Goal: Transaction & Acquisition: Purchase product/service

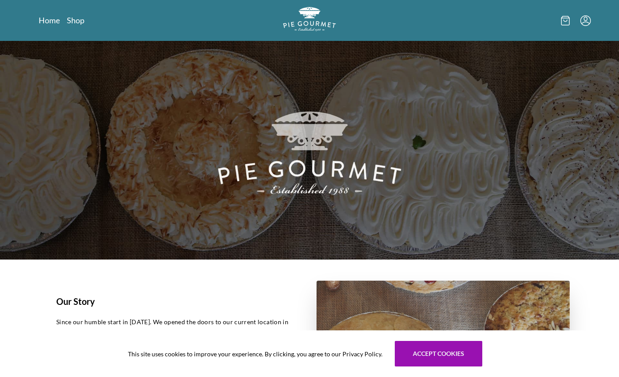
click at [587, 23] on icon "Menu" at bounding box center [585, 20] width 11 height 11
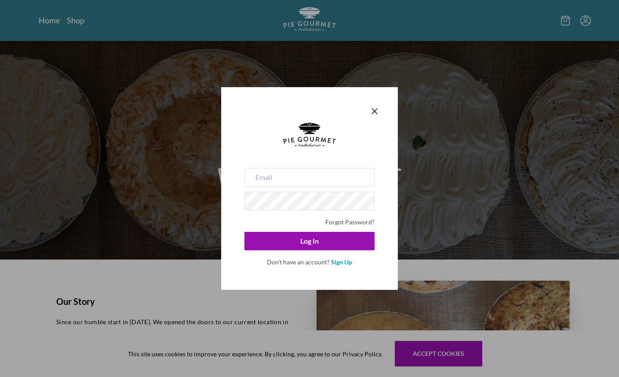
click at [573, 23] on div "Forgot Password? Log In Don't have an account? Sign Up" at bounding box center [309, 188] width 619 height 377
click at [561, 23] on div "Forgot Password? Log In Don't have an account? Sign Up" at bounding box center [309, 188] width 619 height 377
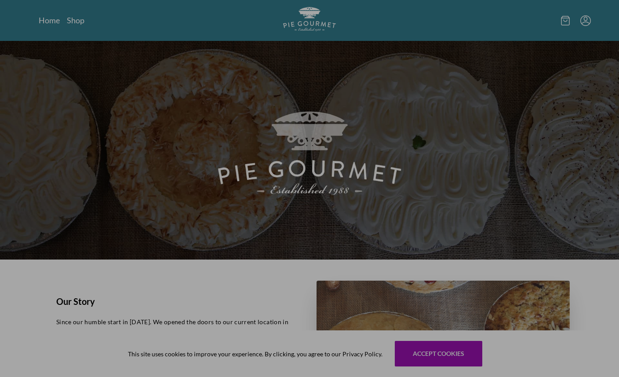
click at [561, 23] on icon at bounding box center [565, 21] width 9 height 10
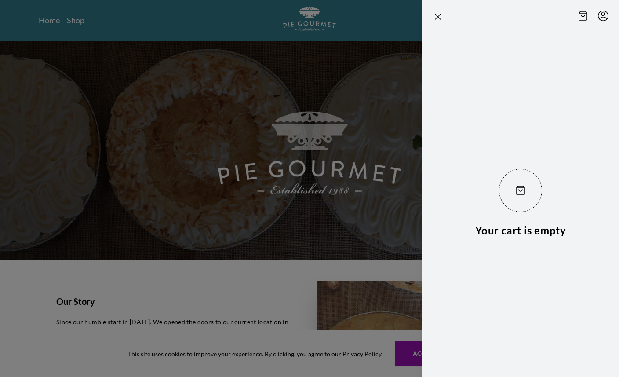
click at [583, 15] on icon at bounding box center [583, 16] width 9 height 10
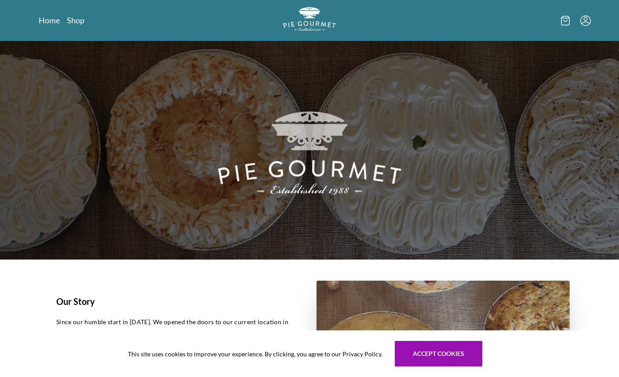
click at [88, 18] on nav "Home Shop" at bounding box center [127, 20] width 177 height 11
click at [77, 20] on link "Shop" at bounding box center [76, 20] width 18 height 11
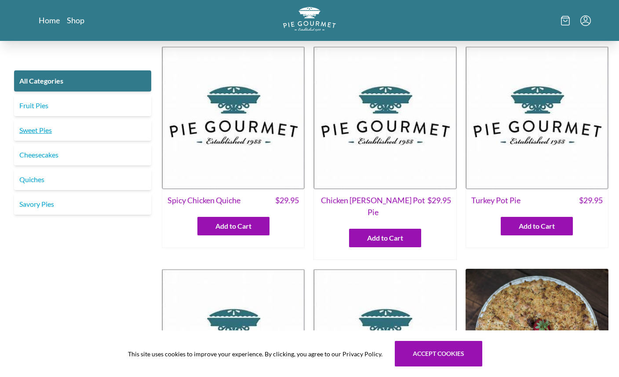
click at [86, 132] on link "Sweet Pies" at bounding box center [82, 130] width 137 height 21
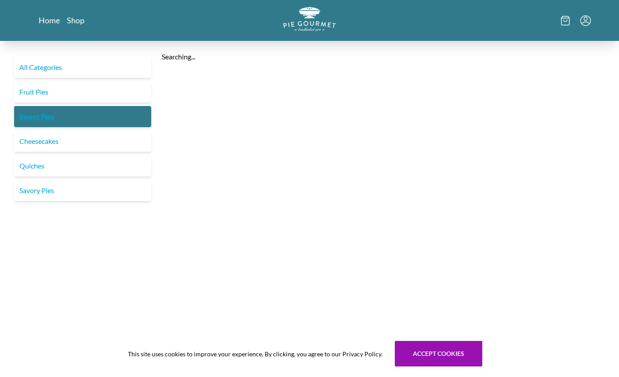
click at [29, 131] on div "All Categories Fruit Pies Sweet Pies Cheesecakes Quiches Savory Pies" at bounding box center [83, 129] width 144 height 144
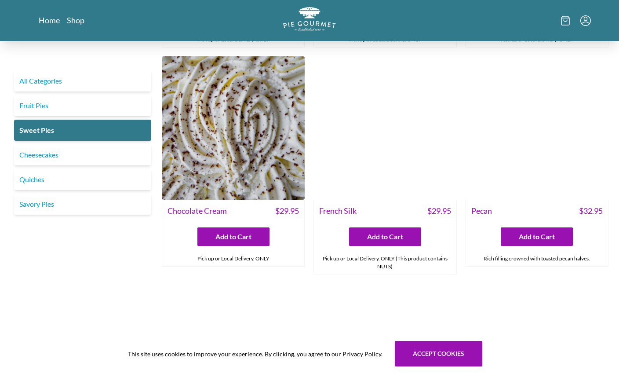
scroll to position [216, 0]
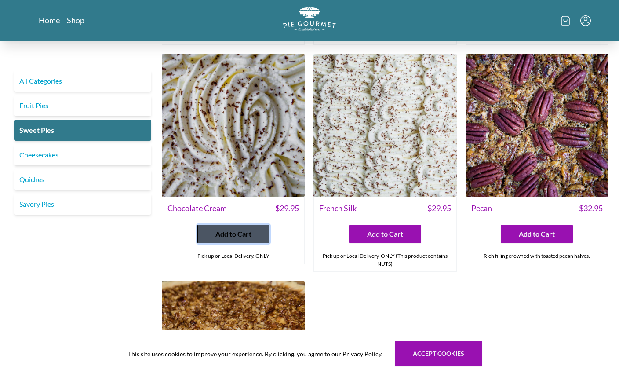
click at [228, 231] on span "Add to Cart" at bounding box center [233, 234] width 36 height 11
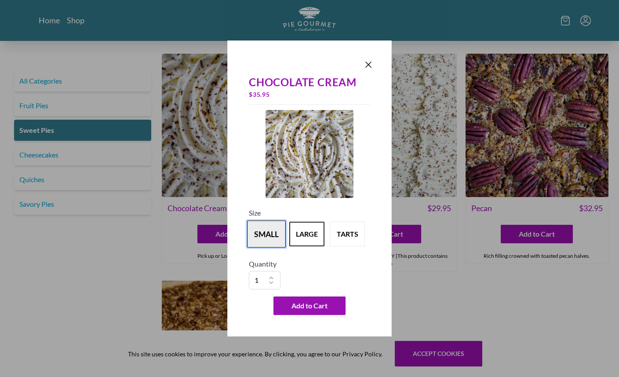
click at [272, 238] on button "small" at bounding box center [266, 233] width 39 height 27
click at [296, 237] on button "large" at bounding box center [307, 233] width 39 height 27
click at [273, 233] on button "small" at bounding box center [266, 233] width 39 height 27
click at [372, 69] on icon "Close panel" at bounding box center [368, 64] width 11 height 11
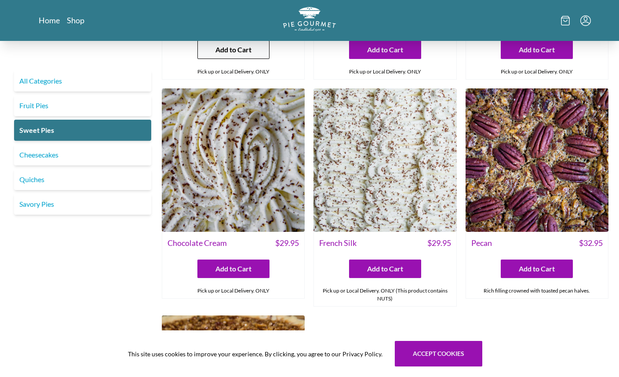
scroll to position [201, 0]
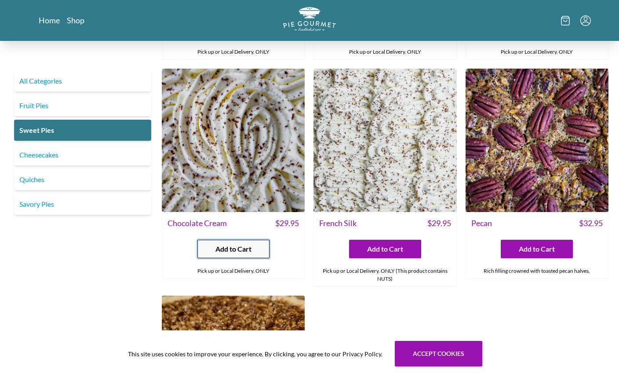
click at [243, 240] on button "Add to Cart" at bounding box center [233, 249] width 72 height 18
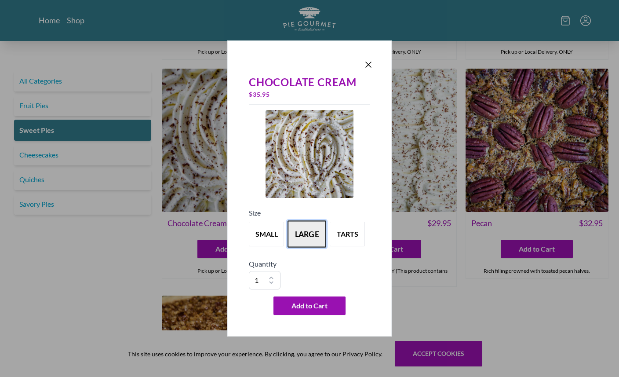
click at [313, 233] on button "large" at bounding box center [307, 233] width 39 height 27
click at [312, 301] on span "Add to Cart" at bounding box center [310, 305] width 36 height 11
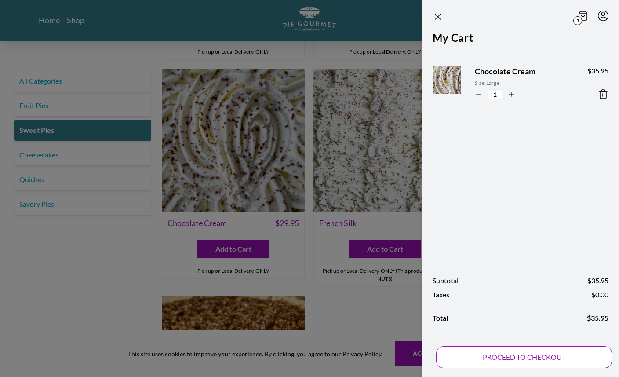
click at [539, 352] on button "PROCEED TO CHECKOUT" at bounding box center [524, 357] width 176 height 22
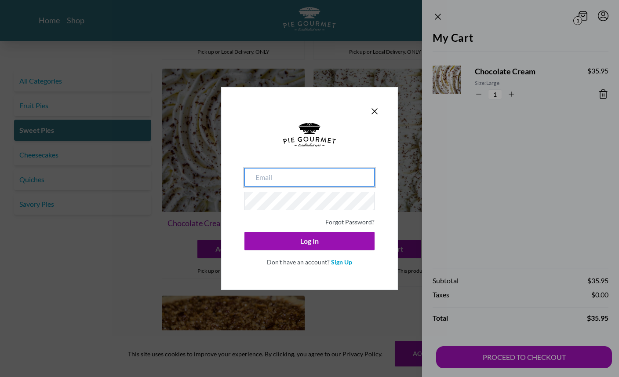
click at [333, 185] on input "email" at bounding box center [309, 177] width 130 height 18
click at [339, 265] on link "Sign Up" at bounding box center [341, 261] width 21 height 7
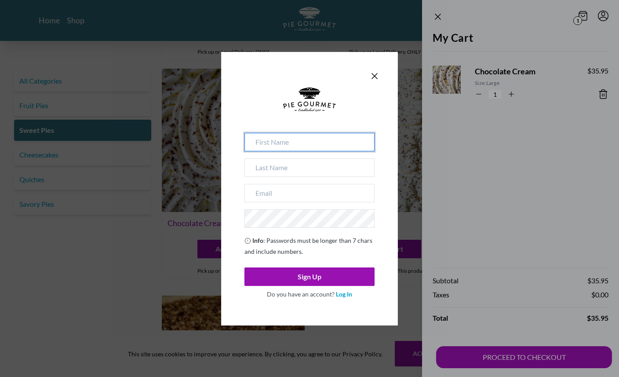
click at [317, 137] on input at bounding box center [309, 142] width 130 height 18
type input "[PERSON_NAME]"
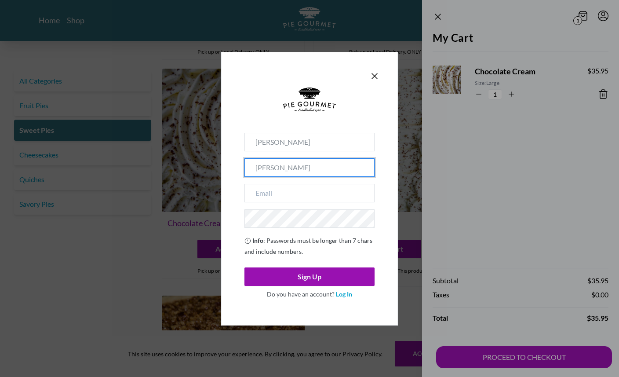
type input "[PERSON_NAME]"
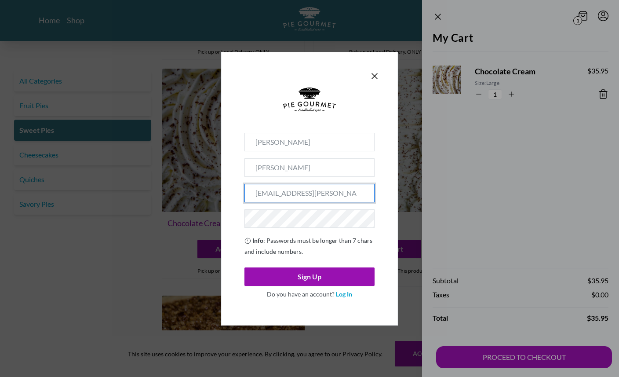
type input "[EMAIL_ADDRESS][PERSON_NAME][DOMAIN_NAME]"
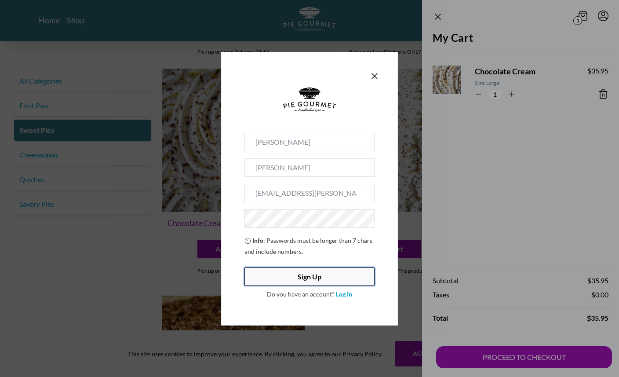
click at [311, 275] on button "Sign Up" at bounding box center [309, 276] width 130 height 18
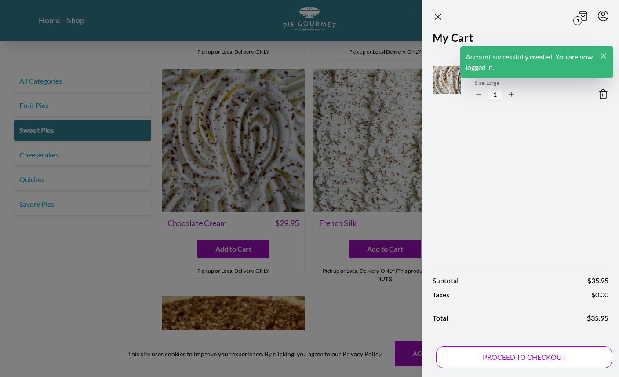
click at [519, 357] on button "PROCEED TO CHECKOUT" at bounding box center [524, 357] width 176 height 22
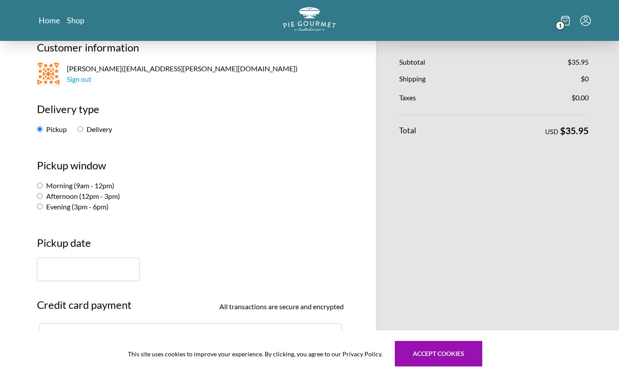
scroll to position [65, 0]
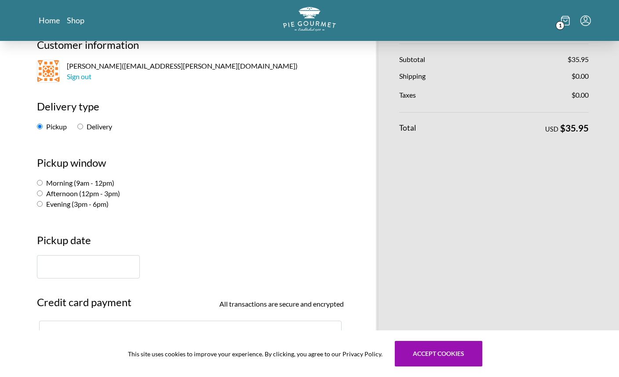
click at [60, 275] on input "text" at bounding box center [88, 266] width 103 height 23
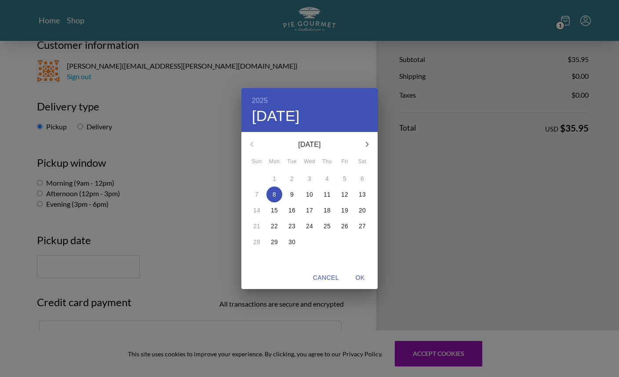
click at [354, 191] on div "13" at bounding box center [363, 194] width 18 height 16
click at [340, 197] on span "12" at bounding box center [345, 194] width 16 height 9
click at [362, 193] on p "13" at bounding box center [362, 194] width 7 height 9
click at [88, 184] on div "2025 Sat, Sep [DATE] Mon Tue Wed Thu Fri Sat 31 1 2 3 4 5 6 7 8 9 10 11 12 13 1…" at bounding box center [309, 188] width 619 height 377
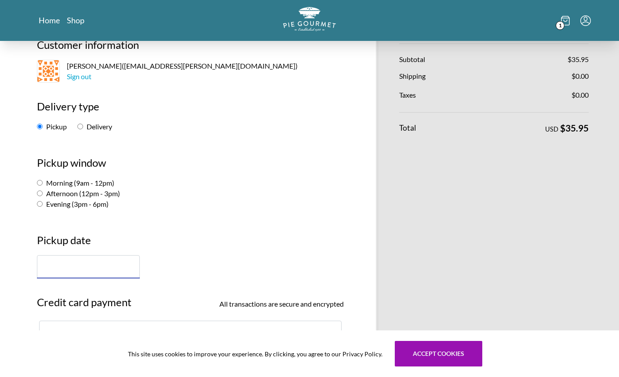
click at [48, 180] on label "Morning (9am - 12pm)" at bounding box center [75, 183] width 77 height 8
click at [43, 180] on input "Morning (9am - 12pm)" at bounding box center [40, 183] width 6 height 6
radio input "true"
click at [57, 273] on input "text" at bounding box center [88, 266] width 103 height 23
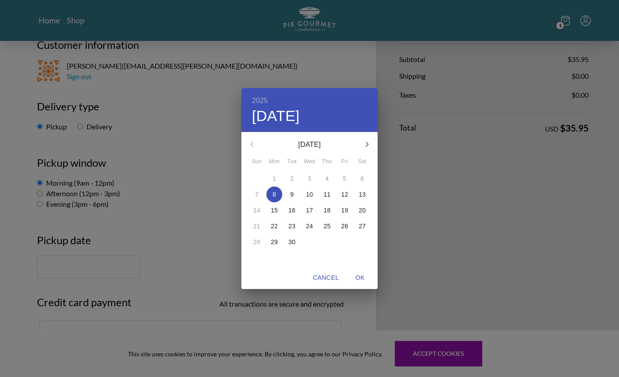
click at [365, 201] on button "13" at bounding box center [362, 194] width 16 height 16
click at [356, 276] on span "OK" at bounding box center [360, 277] width 21 height 11
type input "[DATE]"
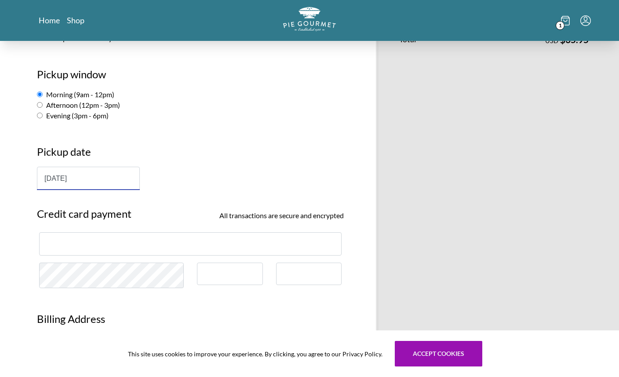
scroll to position [154, 0]
type input "[PERSON_NAME]"
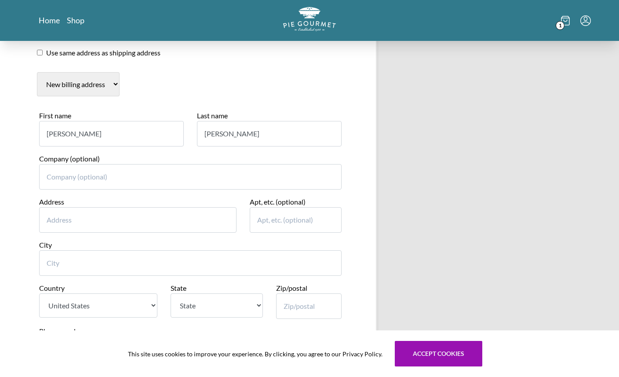
scroll to position [442, 0]
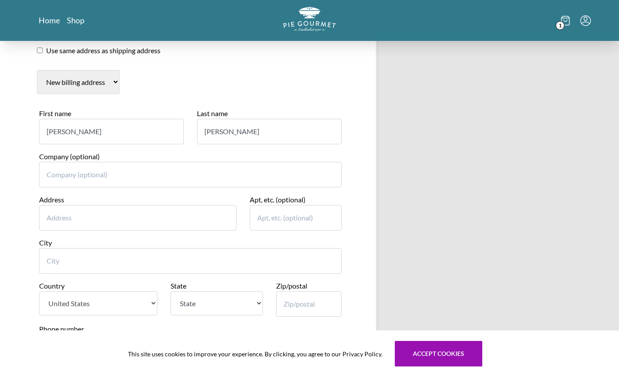
click at [208, 226] on input "Address" at bounding box center [137, 218] width 197 height 26
type input "[STREET_ADDRESS]"
type input "Fairfax"
select select "VA"
type input "22031"
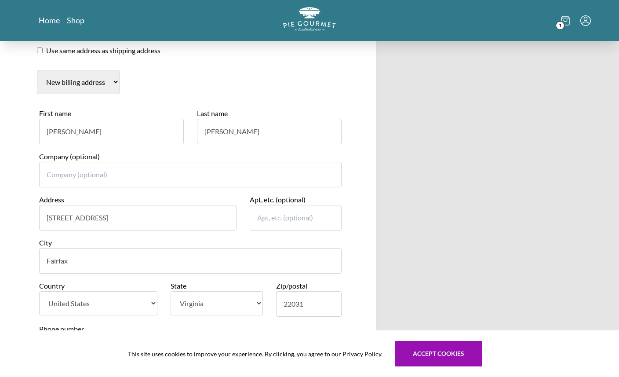
type input "5713660511"
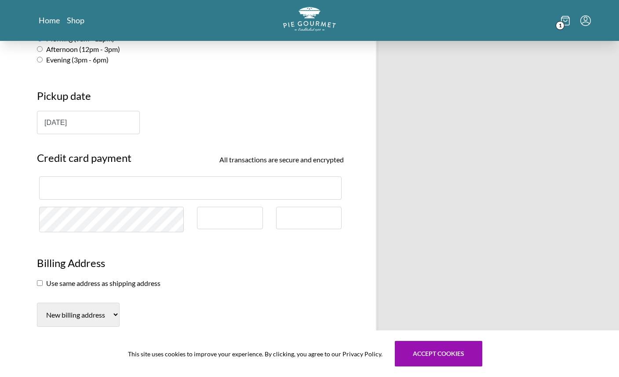
scroll to position [207, 0]
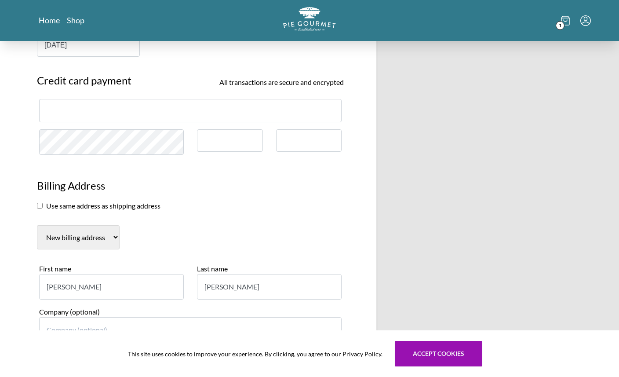
scroll to position [288, 0]
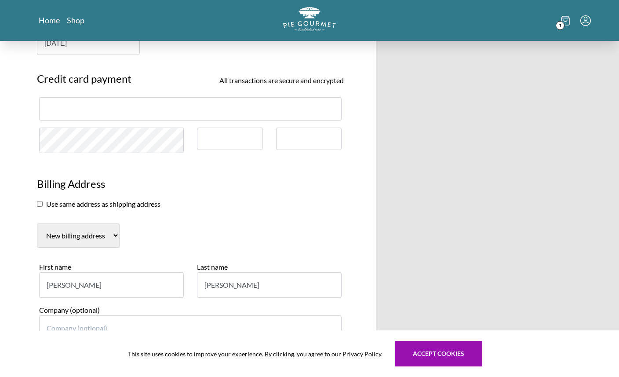
click at [91, 166] on div "Pie Gourmet Customer information [PERSON_NAME] ( [PERSON_NAME][EMAIL_ADDRESS][P…" at bounding box center [190, 218] width 333 height 930
click at [48, 191] on h3 "Billing Address" at bounding box center [190, 187] width 307 height 23
click at [46, 197] on h3 "Billing Address" at bounding box center [190, 187] width 307 height 23
click at [41, 200] on section "Use same address as shipping address" at bounding box center [190, 204] width 307 height 11
click at [41, 201] on input "checkbox" at bounding box center [40, 204] width 6 height 6
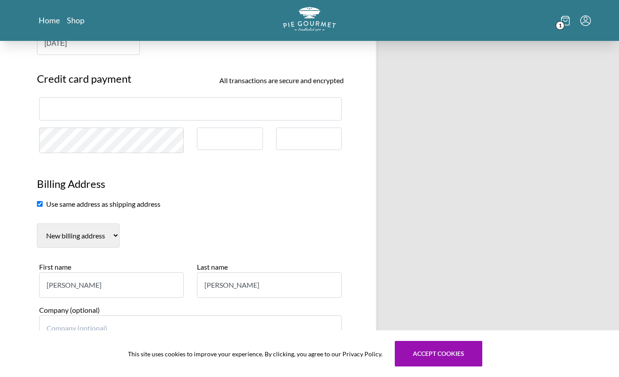
checkbox input "true"
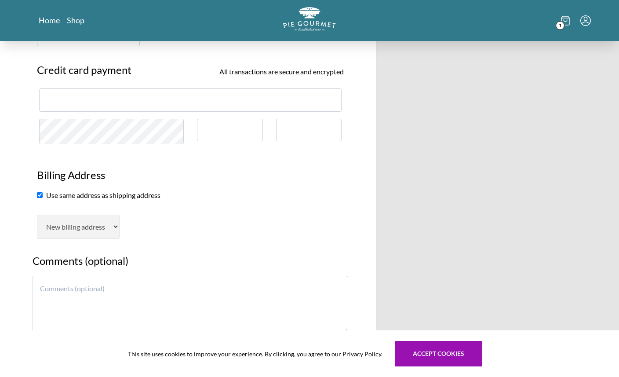
scroll to position [297, 0]
click at [241, 217] on section "New billing address" at bounding box center [190, 226] width 307 height 24
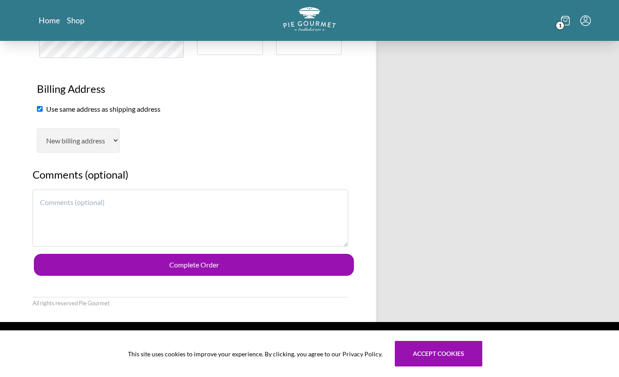
scroll to position [418, 0]
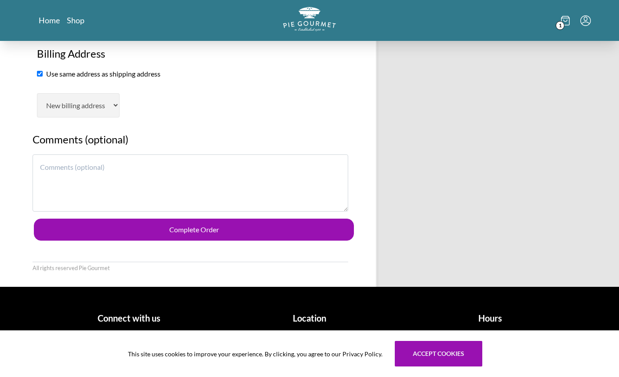
click at [259, 196] on textarea at bounding box center [191, 182] width 316 height 57
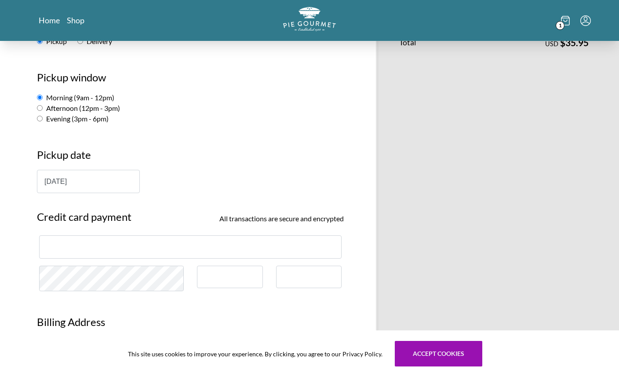
scroll to position [220, 0]
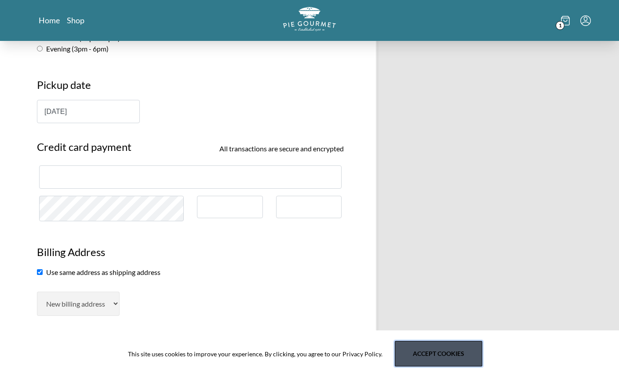
click at [401, 354] on button "Accept cookies" at bounding box center [439, 354] width 88 height 26
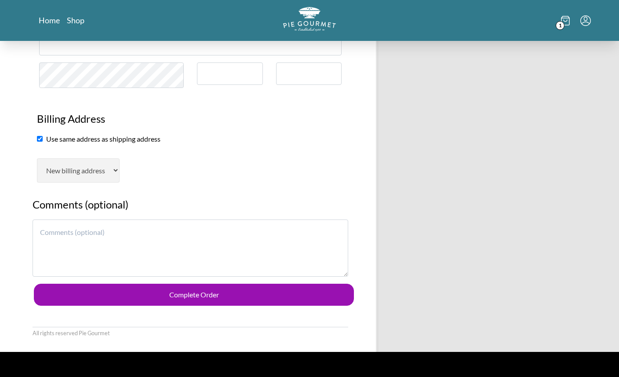
scroll to position [418, 0]
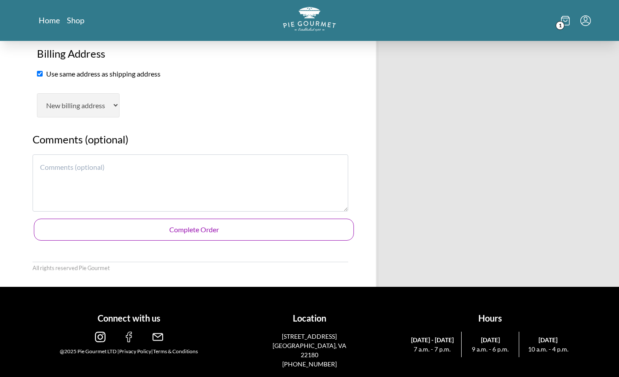
click at [201, 229] on button "Complete Order" at bounding box center [194, 230] width 320 height 22
